Goal: Navigation & Orientation: Find specific page/section

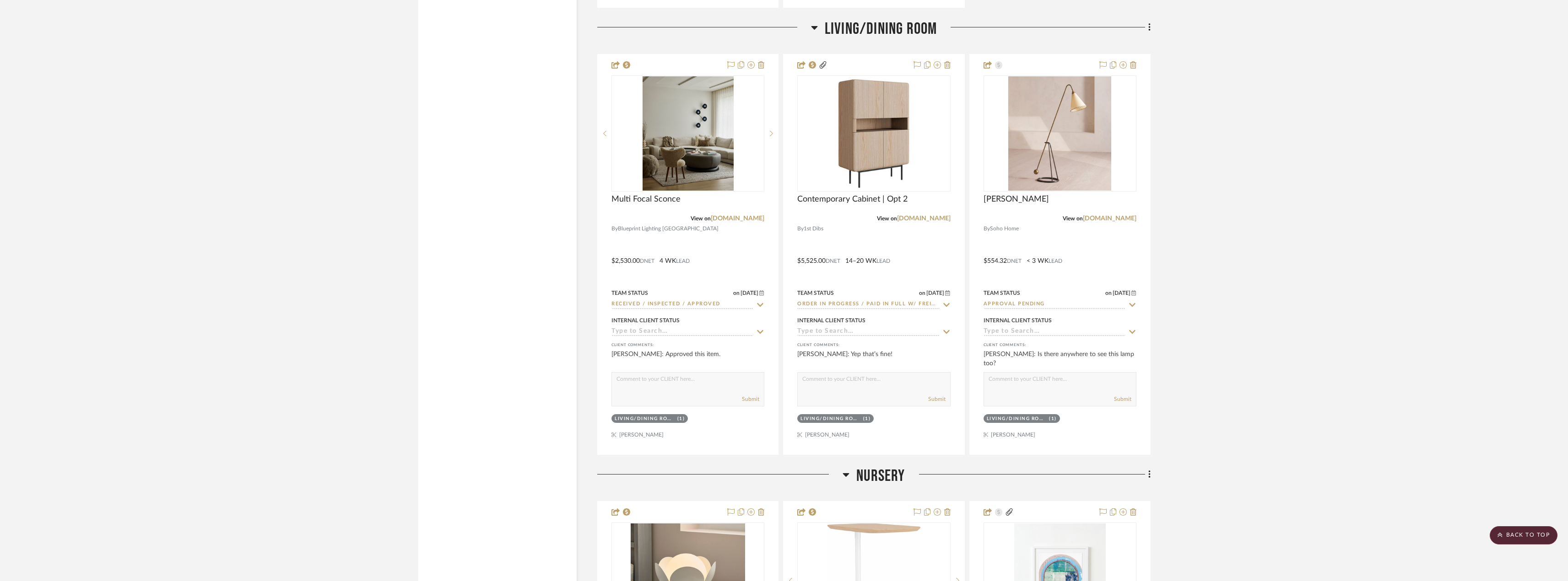
scroll to position [2841, 0]
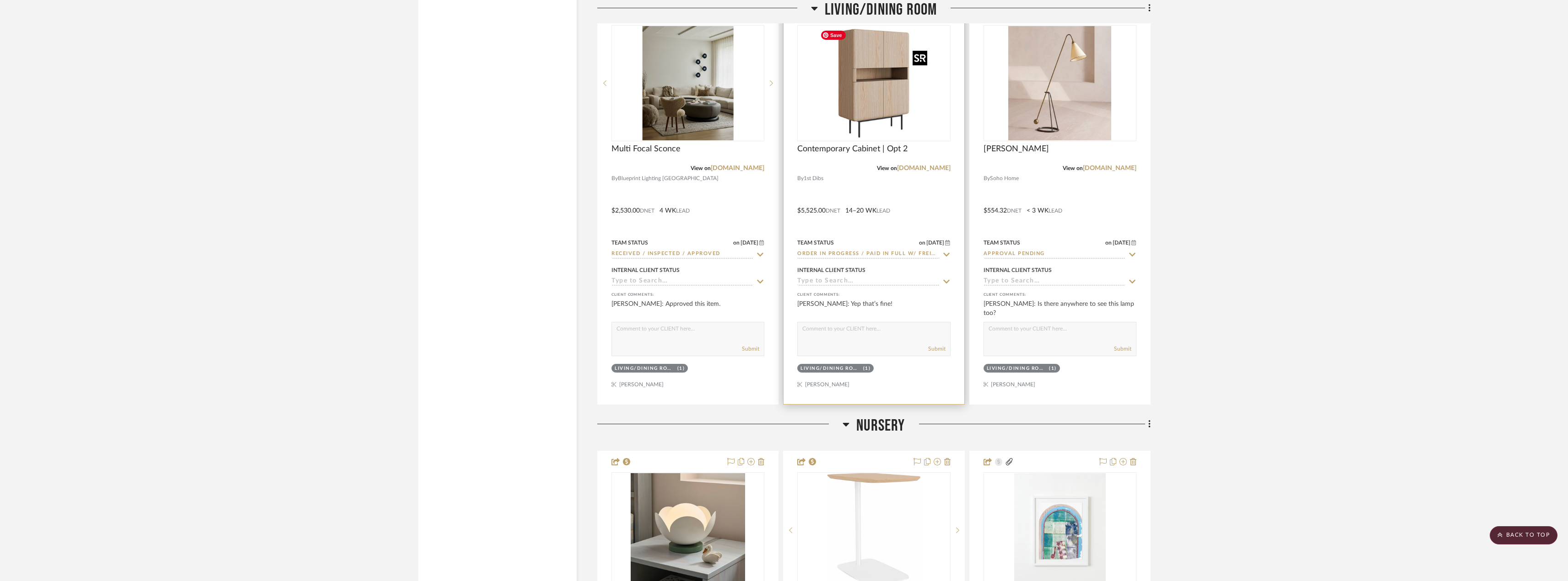
click at [0, 0] on img at bounding box center [0, 0] width 0 height 0
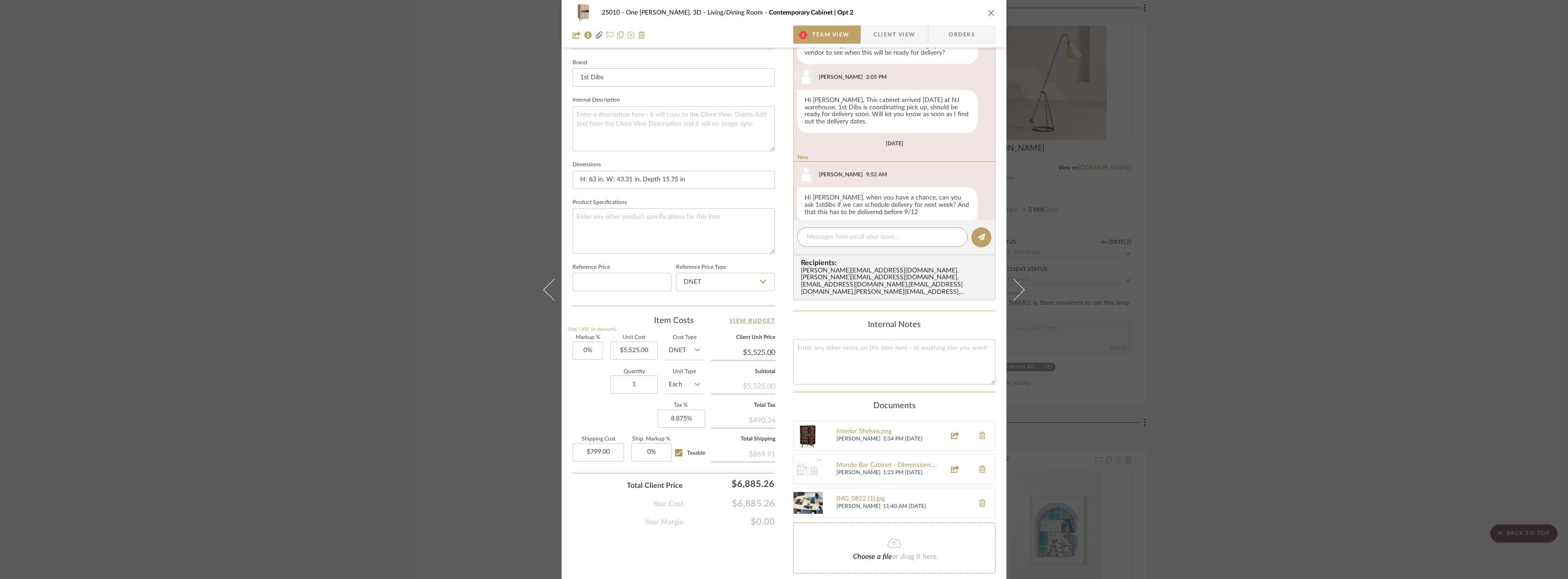
scroll to position [297, 0]
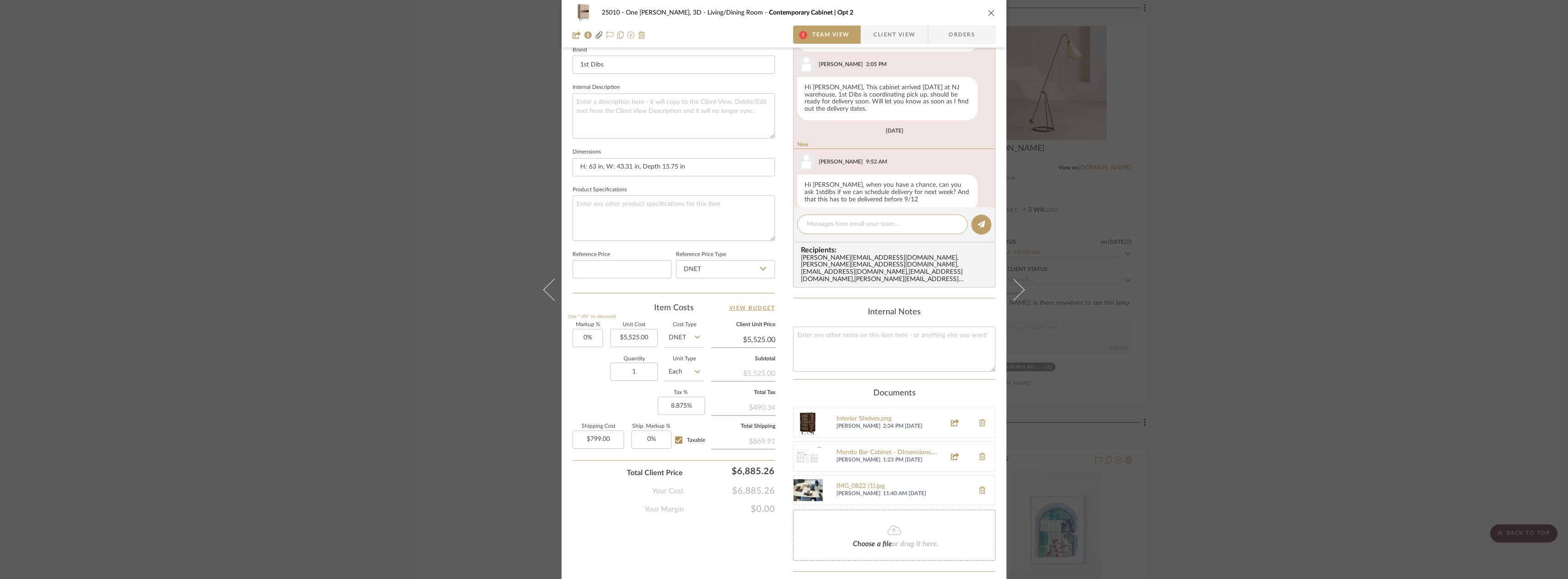
click at [345, 238] on div "25010 - One Vandam, 3D Living/Dining Room Contemporary Cabinet | Opt 2 1 Team V…" at bounding box center [784, 289] width 1568 height 579
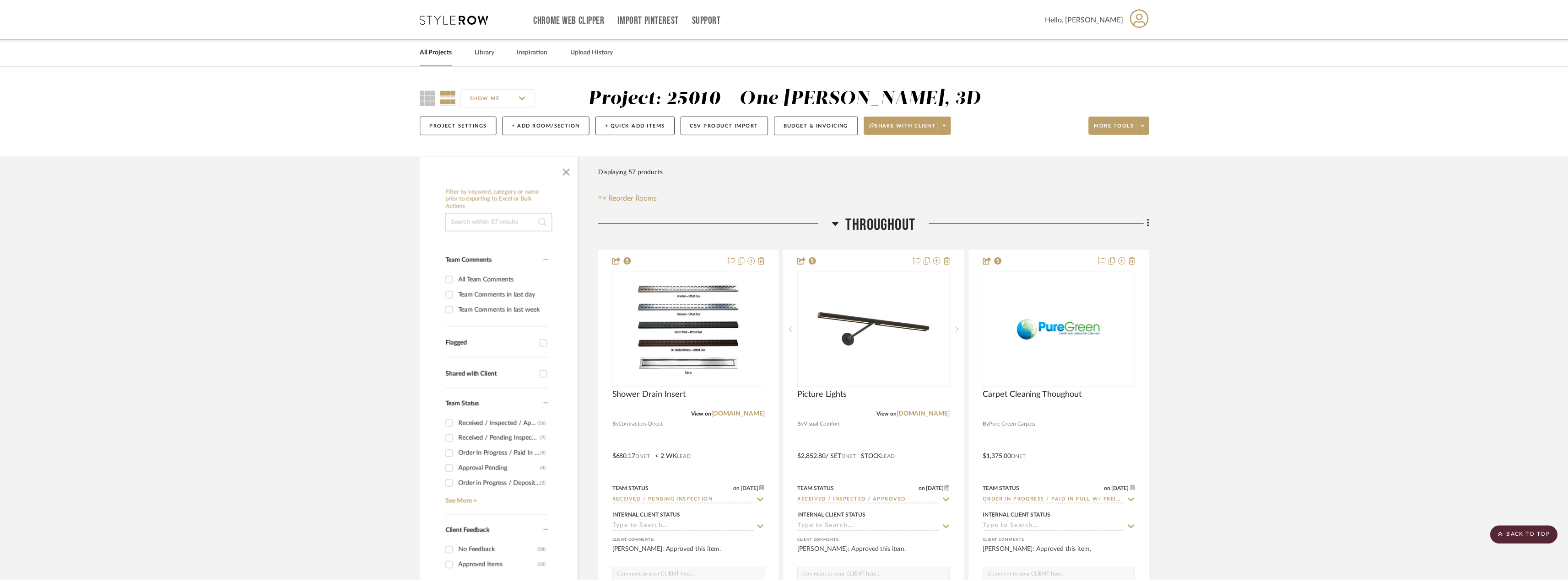
scroll to position [2841, 0]
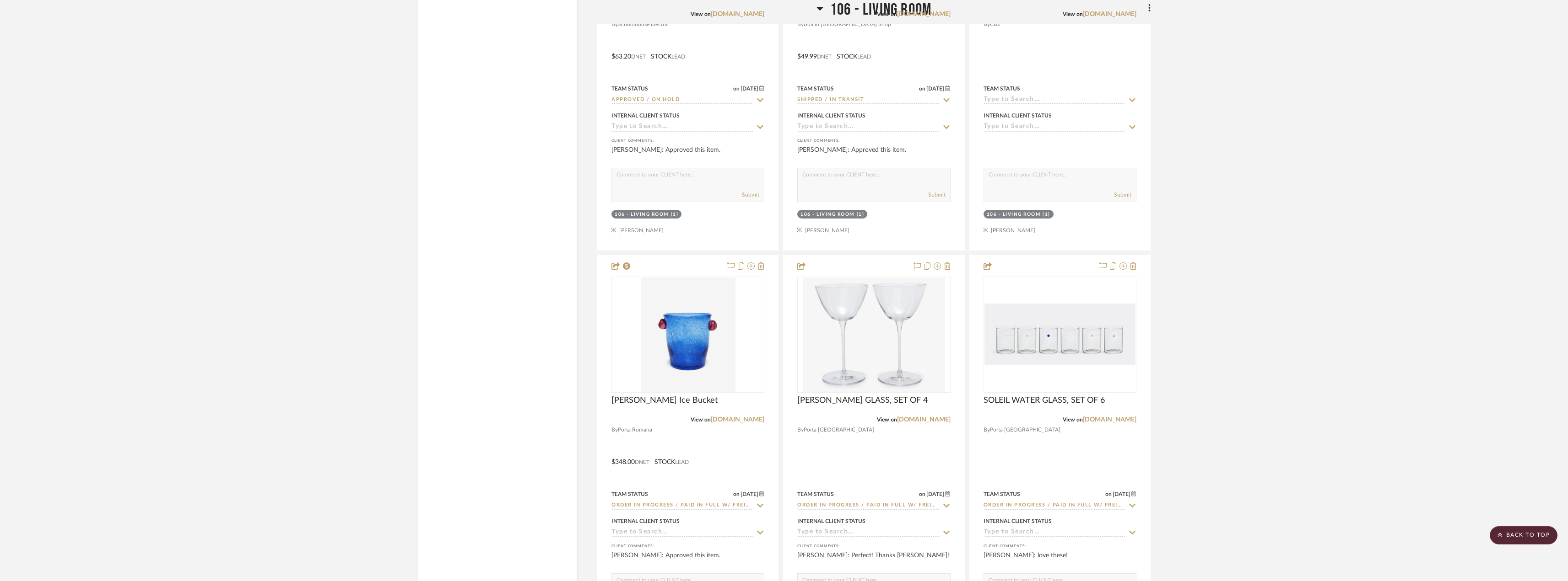
click at [1536, 533] on scroll-to-top-button "BACK TO TOP" at bounding box center [1523, 535] width 67 height 18
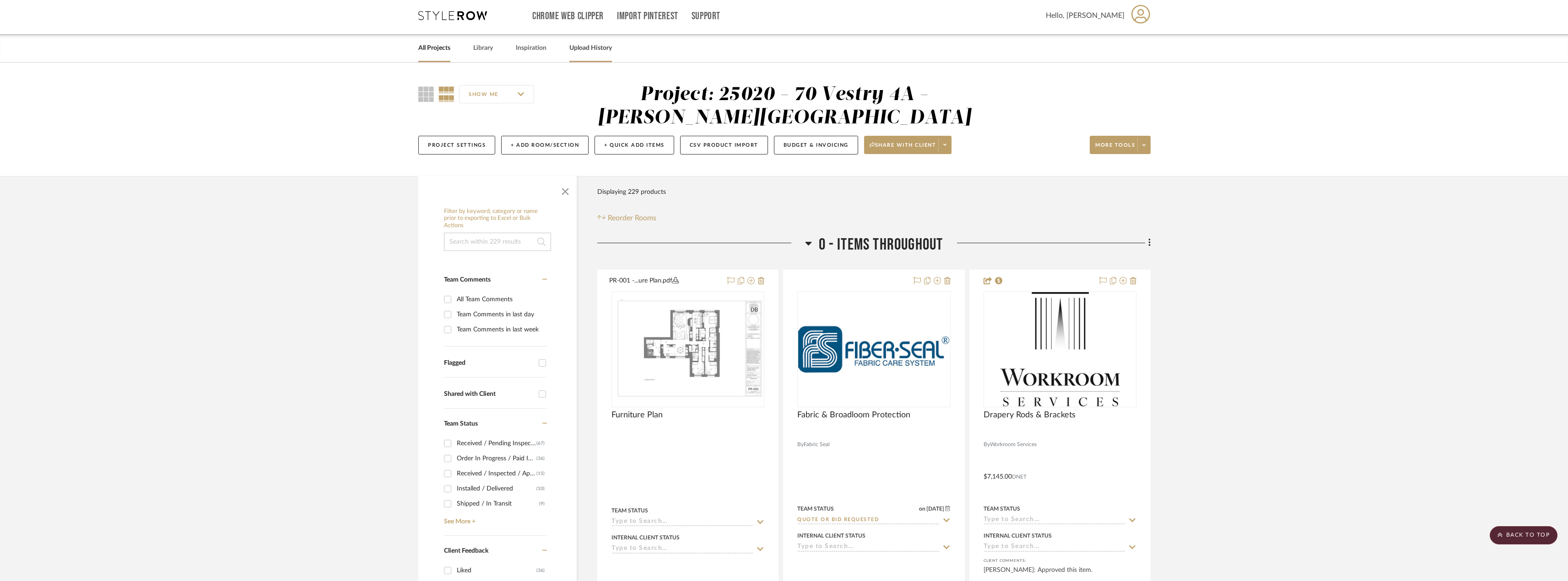
scroll to position [0, 0]
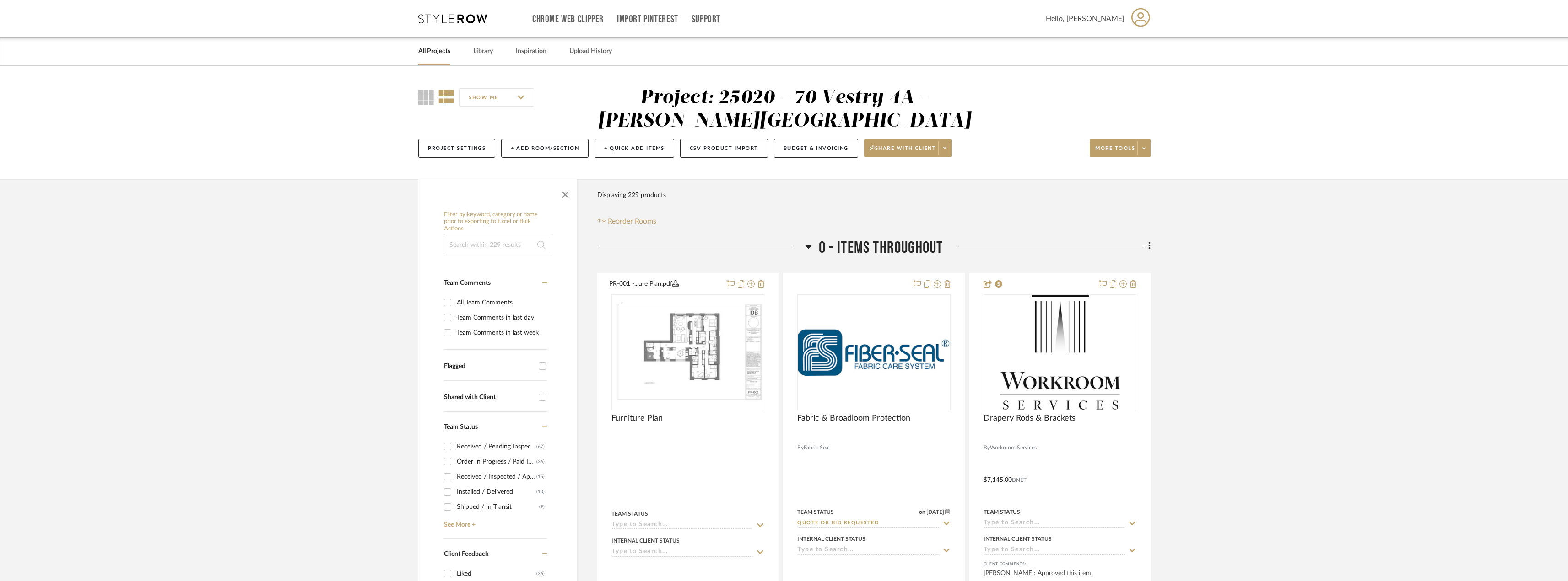
click at [430, 53] on link "All Projects" at bounding box center [435, 51] width 32 height 13
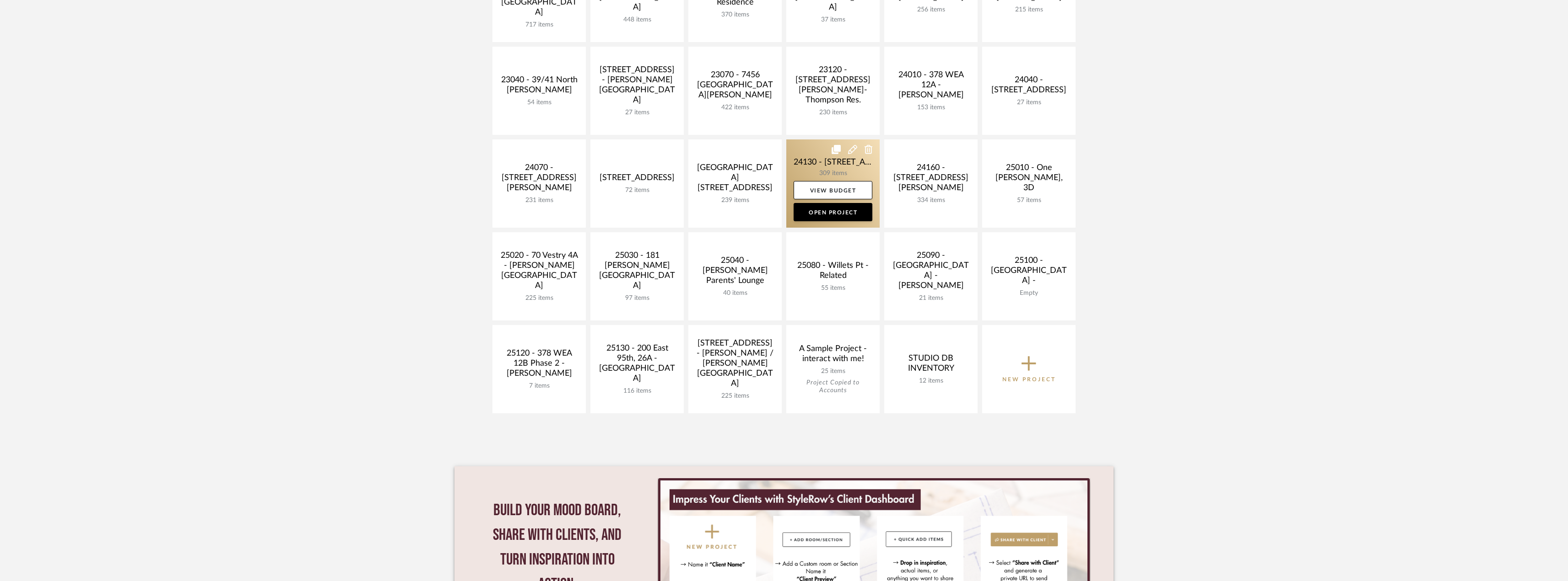
scroll to position [275, 0]
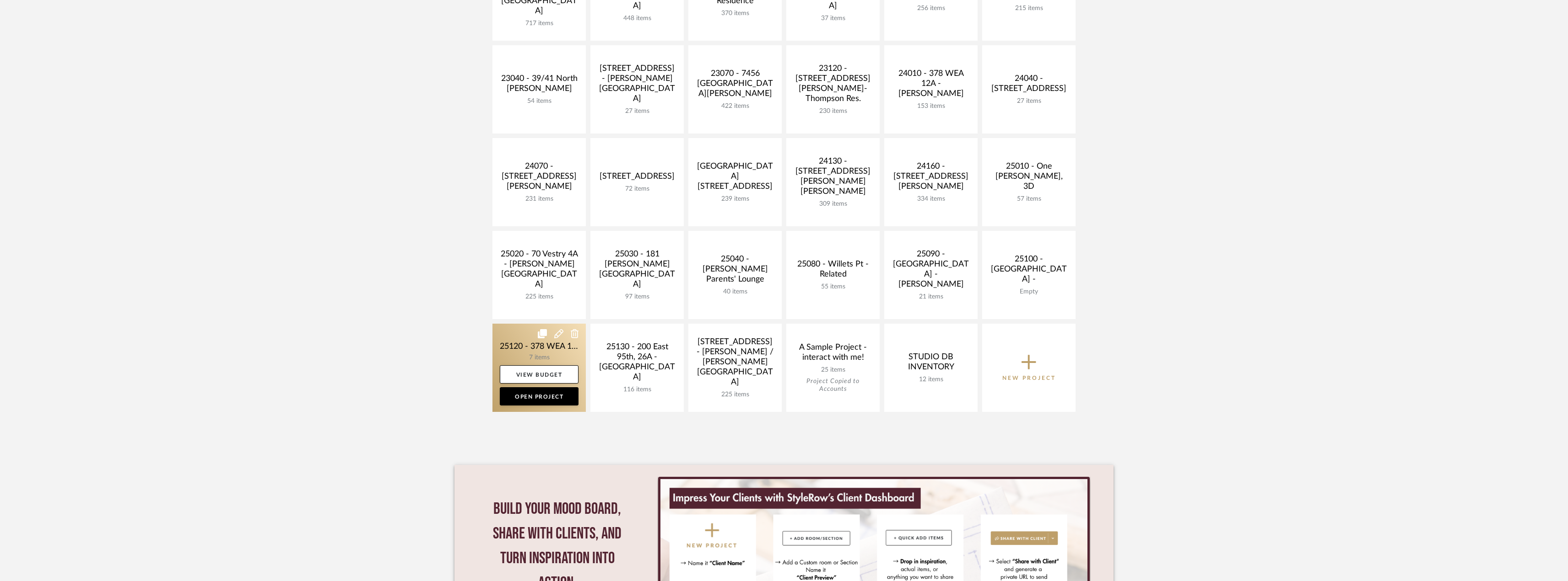
click at [532, 350] on link at bounding box center [539, 368] width 93 height 88
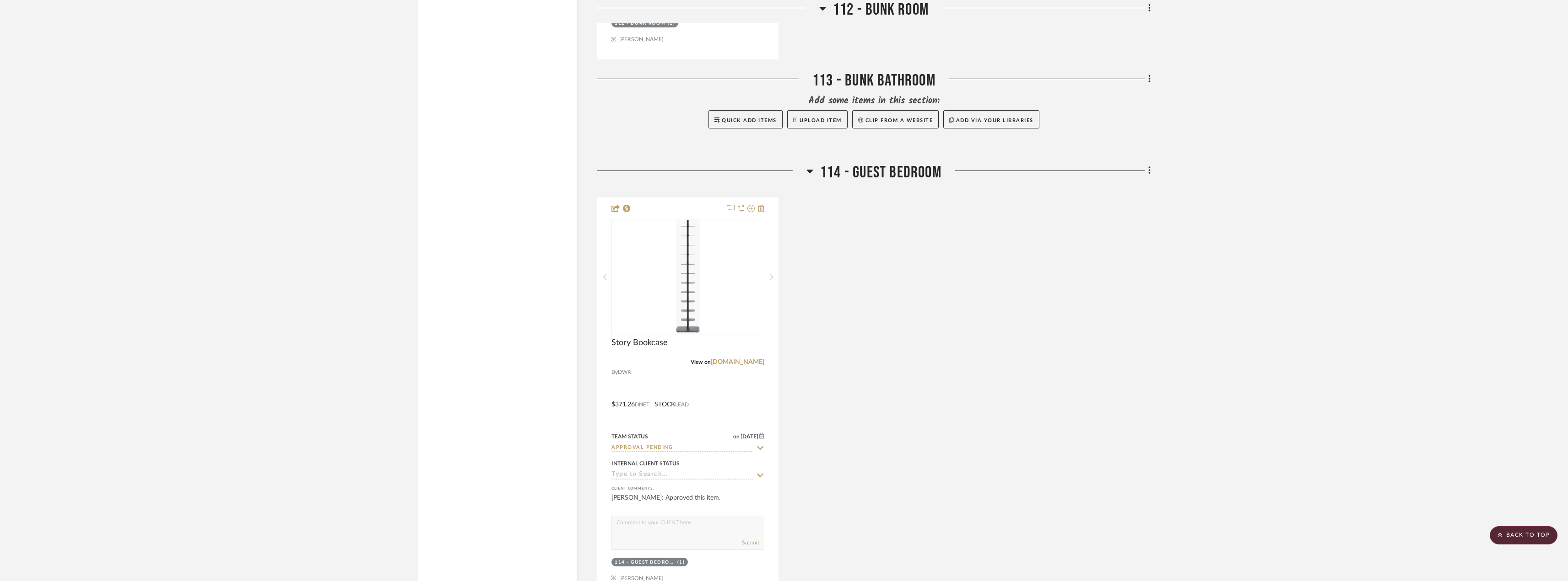
scroll to position [1647, 0]
